Goal: Task Accomplishment & Management: Use online tool/utility

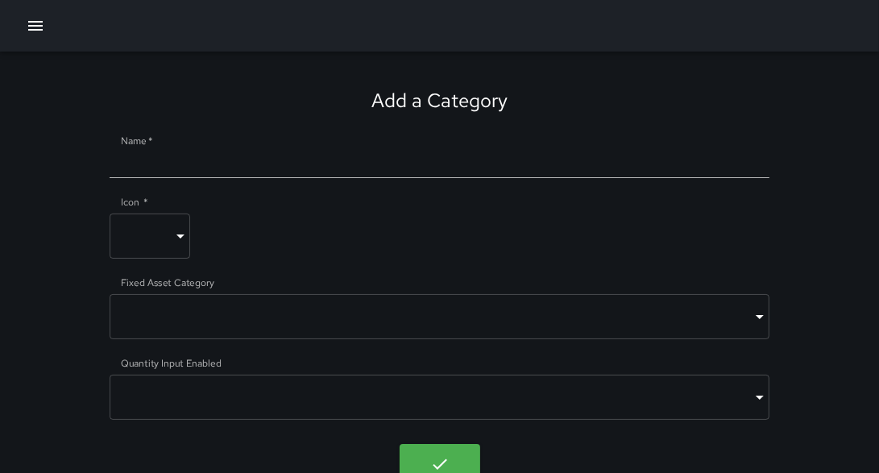
click at [46, 28] on button "button" at bounding box center [35, 26] width 32 height 32
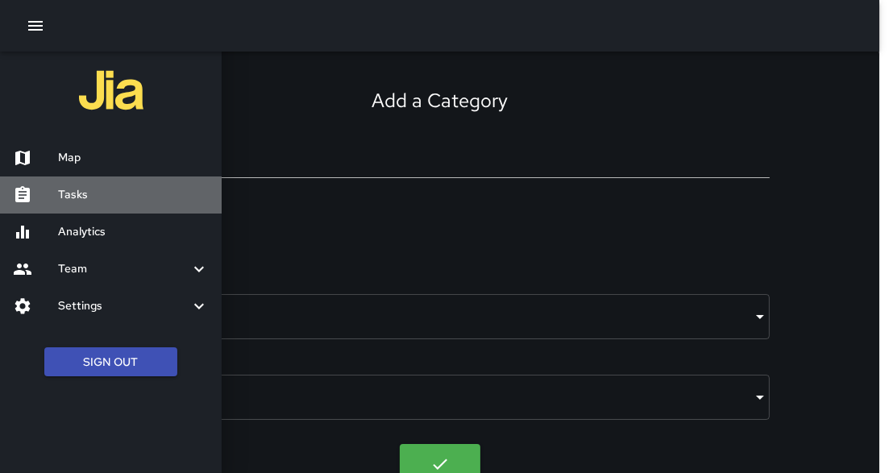
click at [120, 192] on h6 "Tasks" at bounding box center [133, 195] width 151 height 18
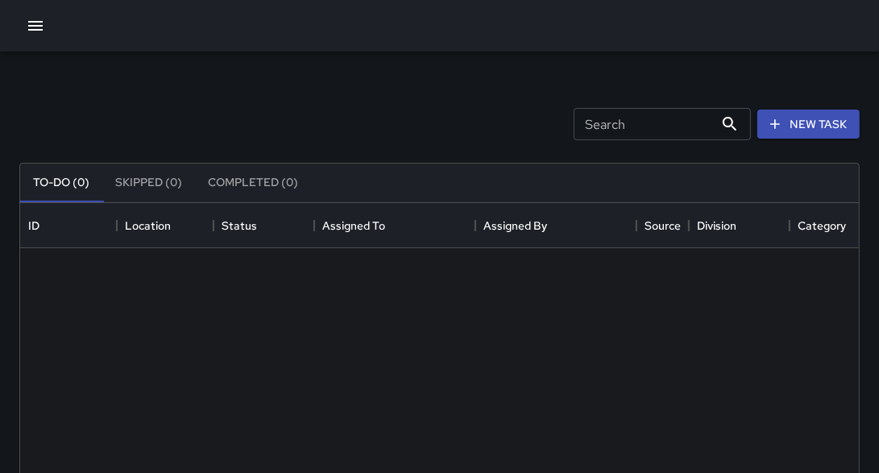
scroll to position [673, 829]
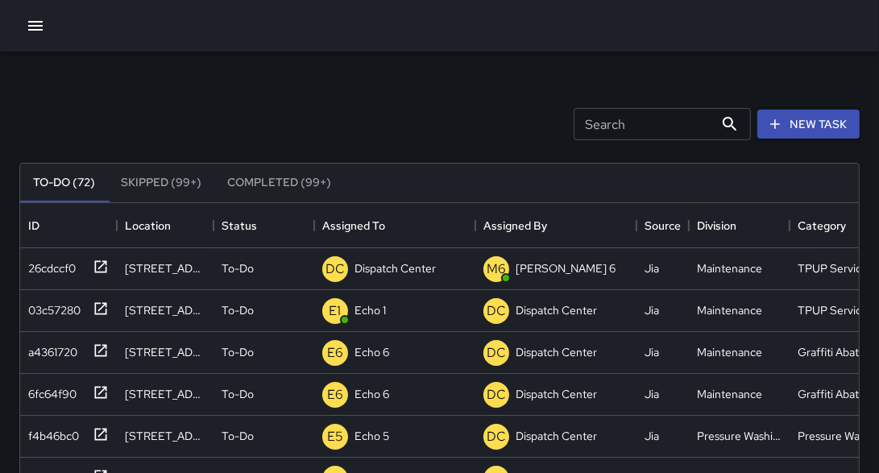
click at [40, 26] on icon "button" at bounding box center [35, 26] width 15 height 10
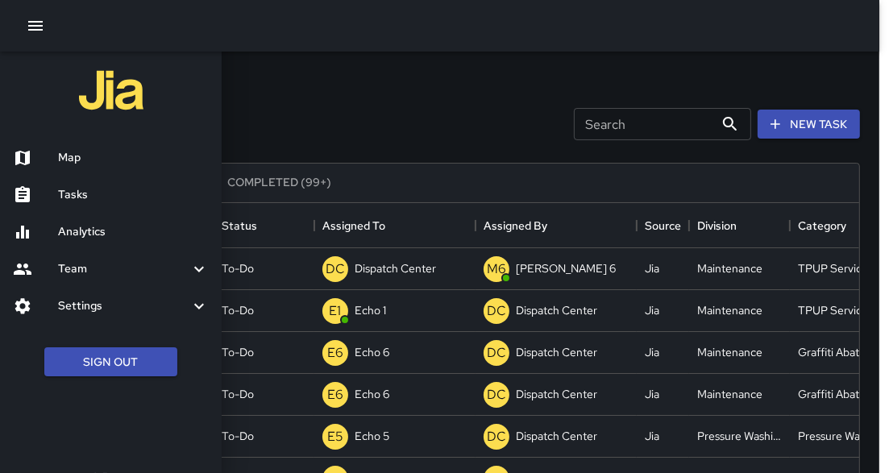
click at [107, 228] on h6 "Analytics" at bounding box center [133, 232] width 151 height 18
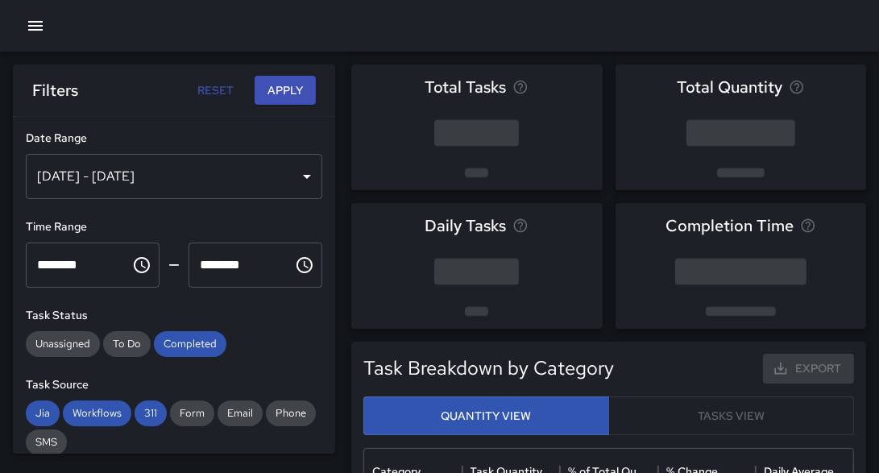
scroll to position [472, 479]
click at [228, 173] on div "[DATE] - [DATE]" at bounding box center [174, 176] width 297 height 45
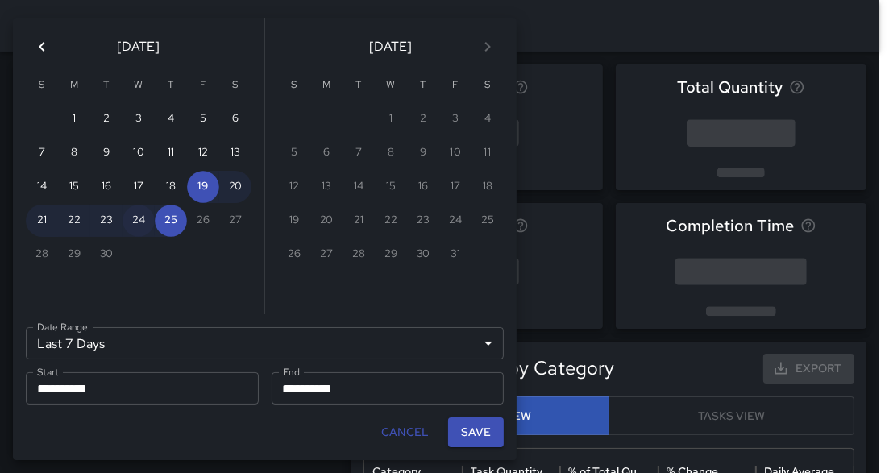
click at [147, 227] on button "24" at bounding box center [138, 221] width 32 height 32
type input "******"
type input "**********"
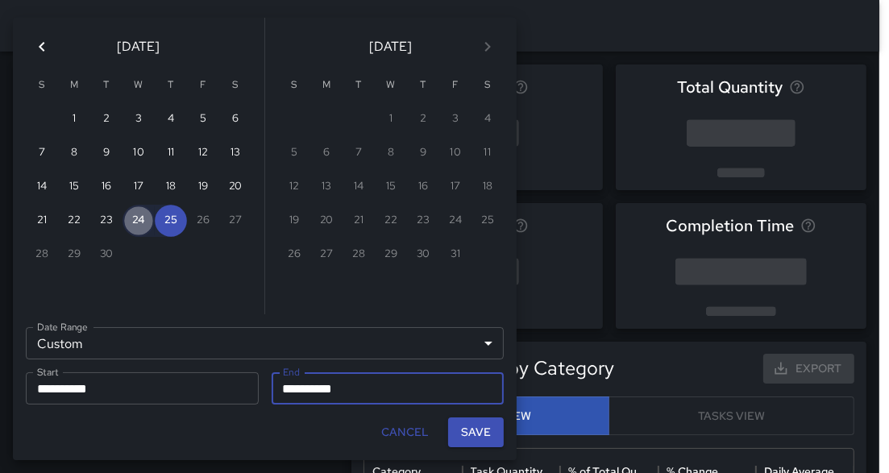
click at [147, 227] on button "24" at bounding box center [138, 221] width 32 height 32
type input "**********"
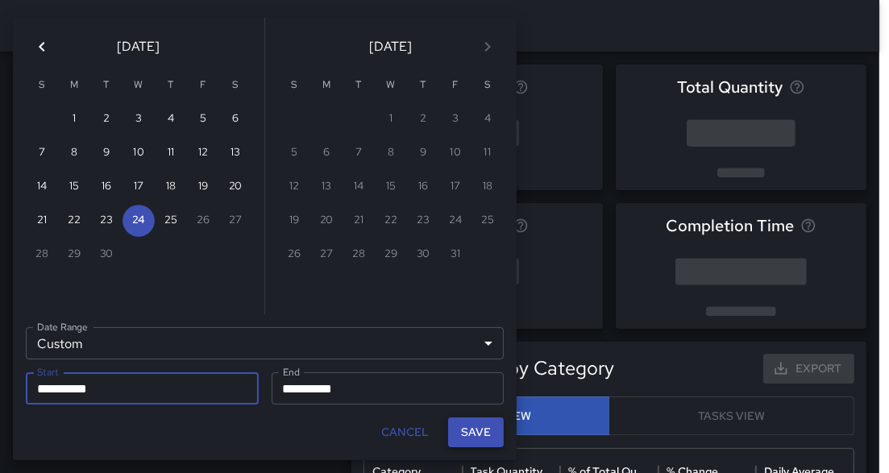
click at [467, 427] on button "Save" at bounding box center [476, 432] width 56 height 30
type input "**********"
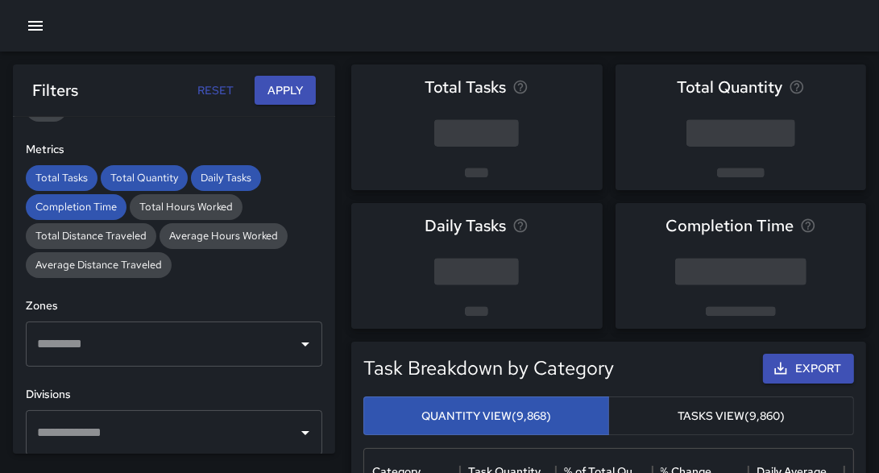
scroll to position [380, 0]
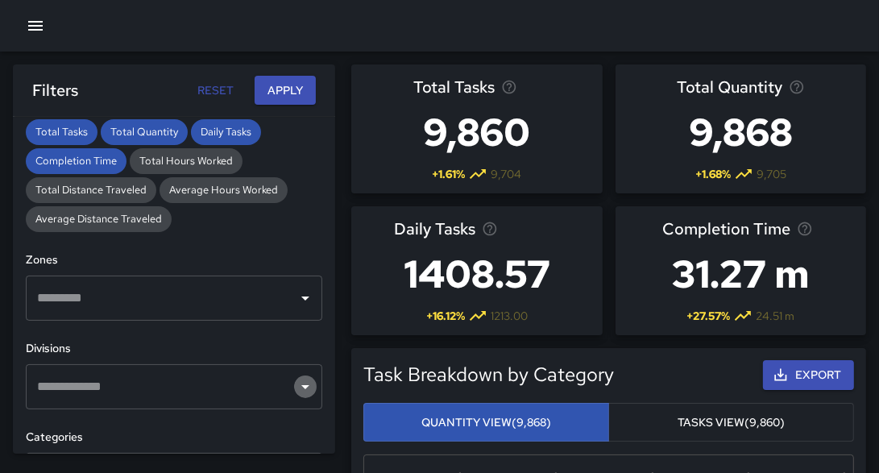
click at [300, 388] on icon "Open" at bounding box center [305, 386] width 19 height 19
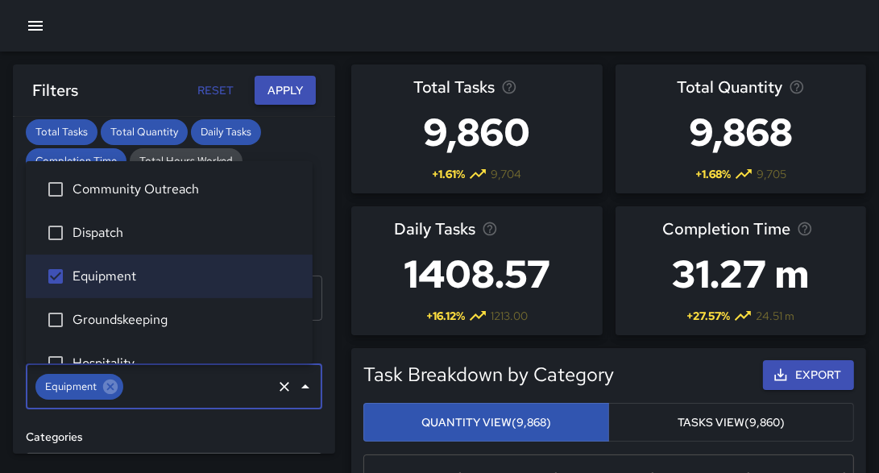
click at [288, 93] on button "Apply" at bounding box center [285, 91] width 61 height 30
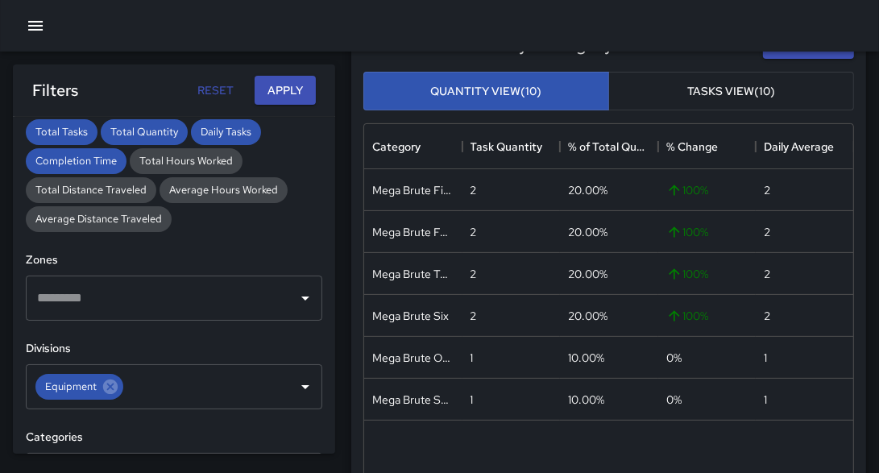
scroll to position [366, 0]
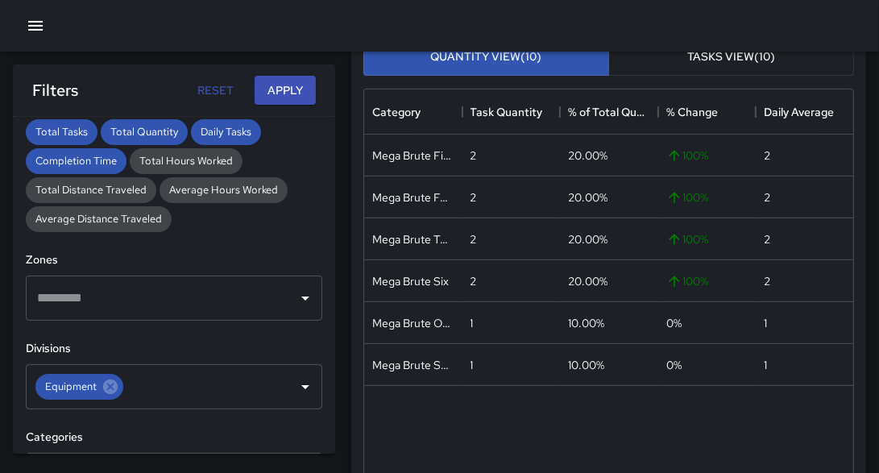
click at [670, 69] on button "Tasks View (10)" at bounding box center [731, 56] width 246 height 39
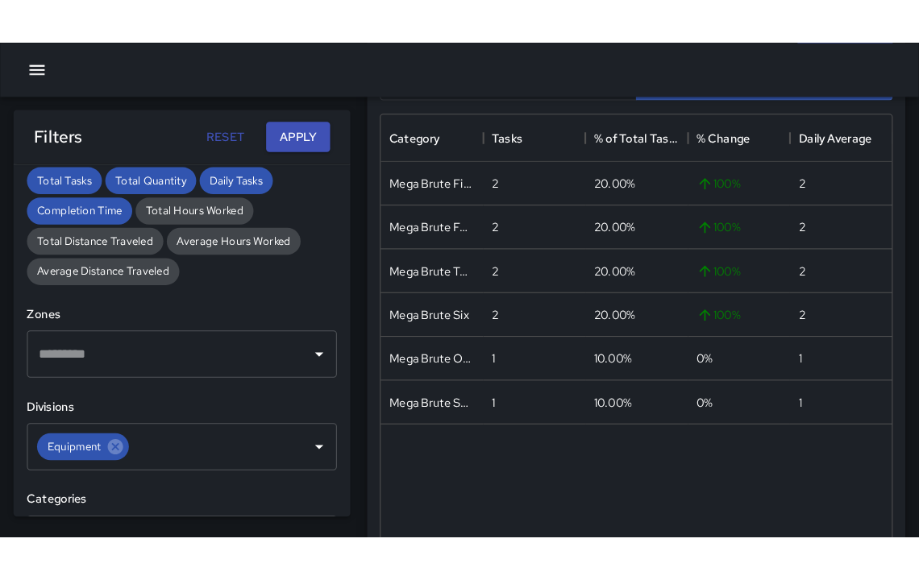
scroll to position [376, 0]
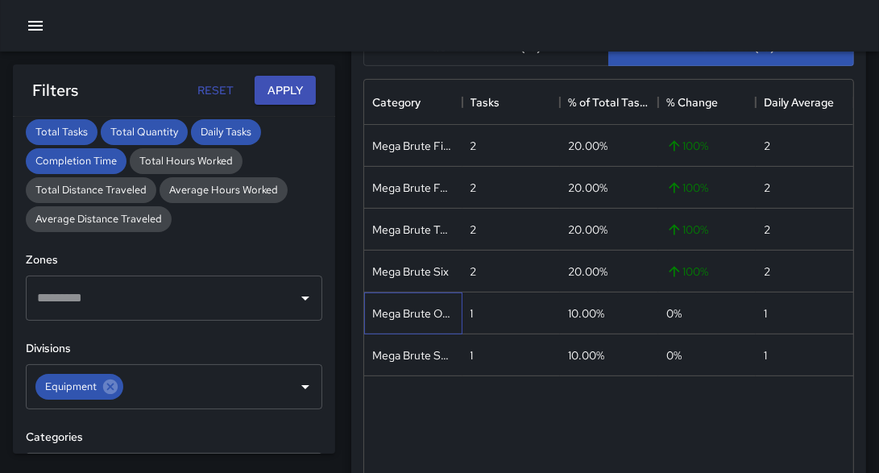
click at [434, 317] on div "Mega Brute One" at bounding box center [413, 313] width 82 height 16
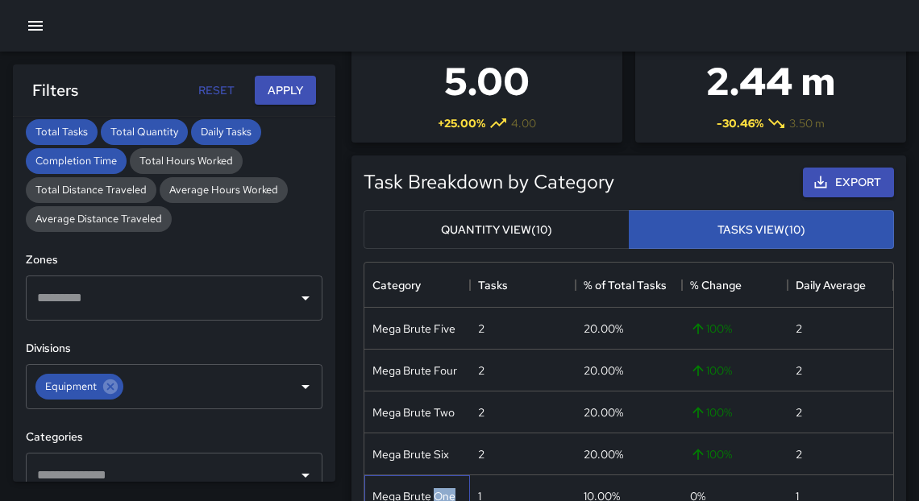
scroll to position [151, 0]
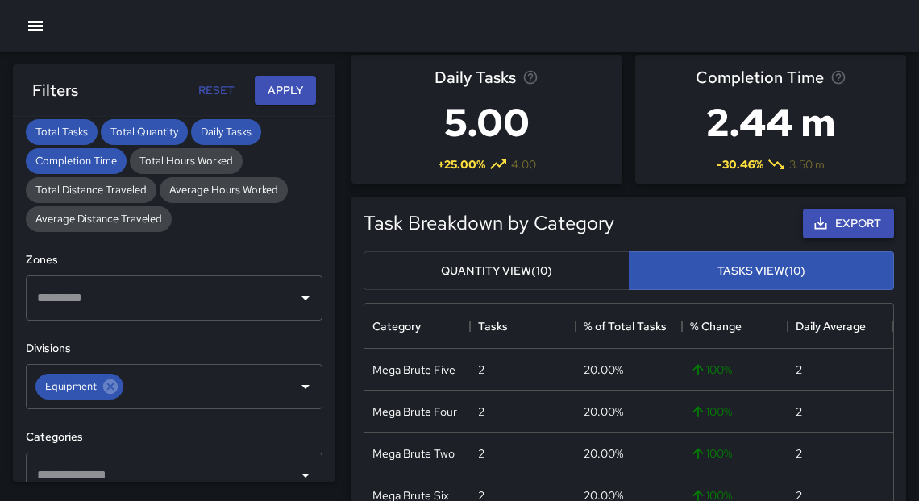
click at [834, 231] on button "Export" at bounding box center [848, 224] width 91 height 30
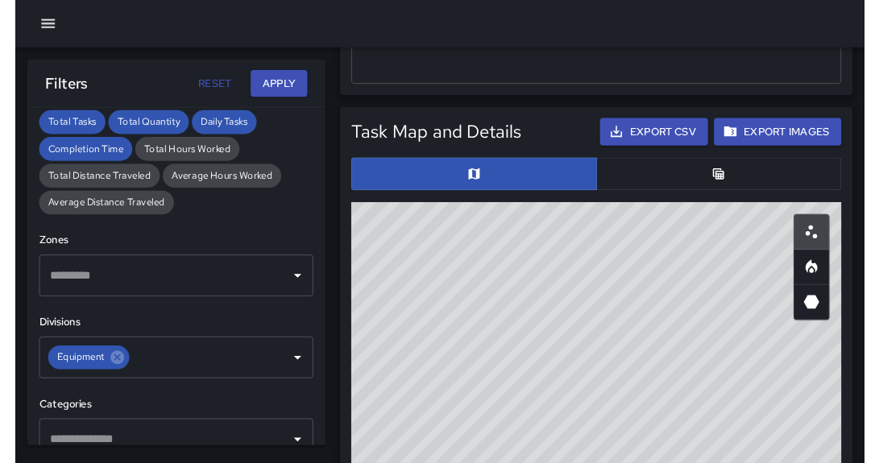
scroll to position [846, 0]
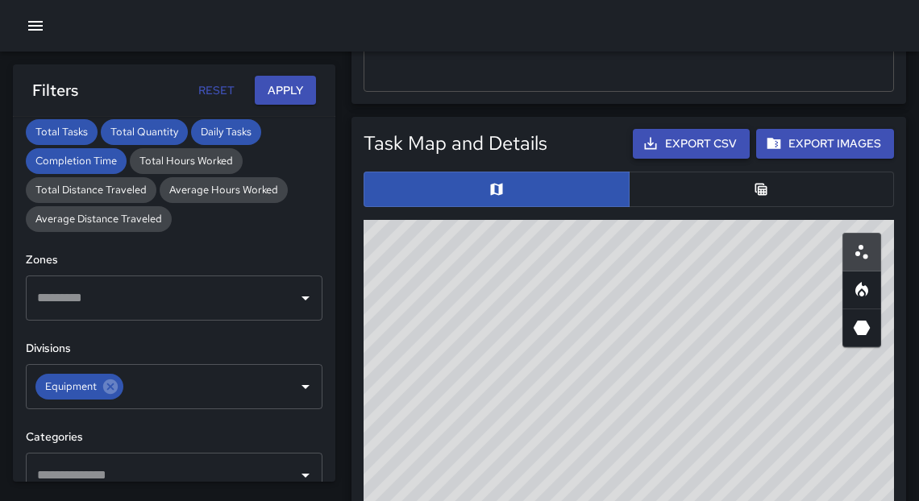
click at [674, 141] on button "Export CSV" at bounding box center [691, 144] width 117 height 30
drag, startPoint x: 689, startPoint y: 456, endPoint x: 699, endPoint y: 434, distance: 23.8
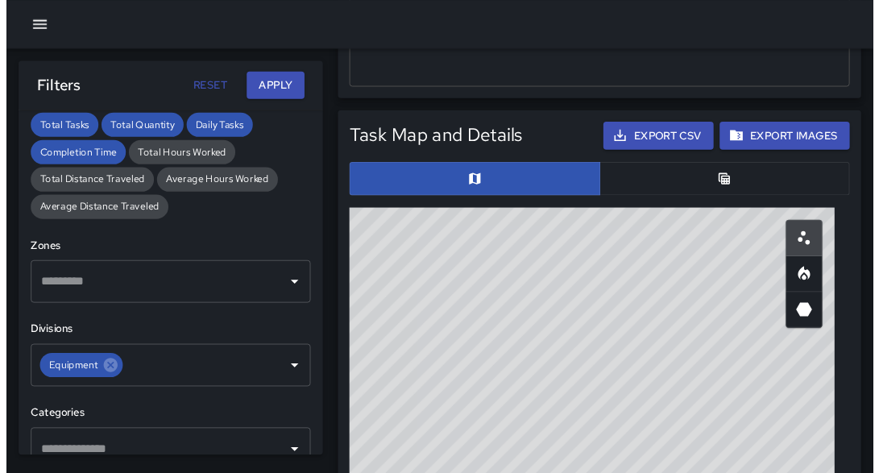
scroll to position [10, 10]
